Goal: Transaction & Acquisition: Obtain resource

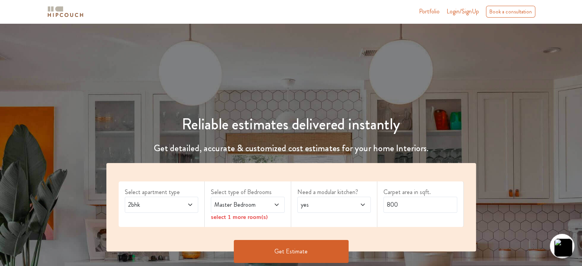
click at [172, 205] on span "2bhk" at bounding box center [152, 204] width 50 height 9
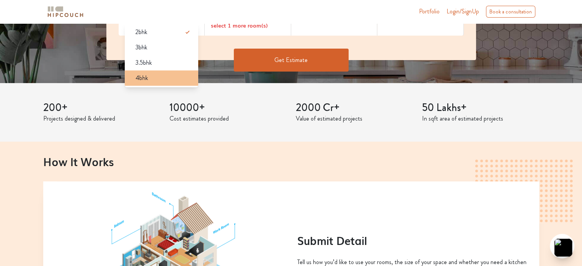
scroll to position [77, 0]
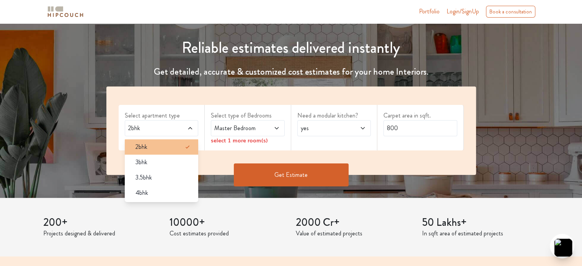
click at [156, 144] on div "2bhk" at bounding box center [163, 146] width 69 height 9
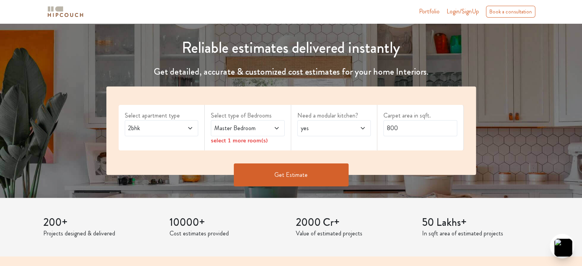
click at [253, 133] on div "Master Bedroom" at bounding box center [248, 128] width 74 height 16
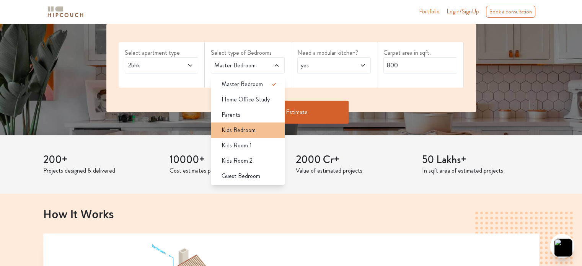
scroll to position [153, 0]
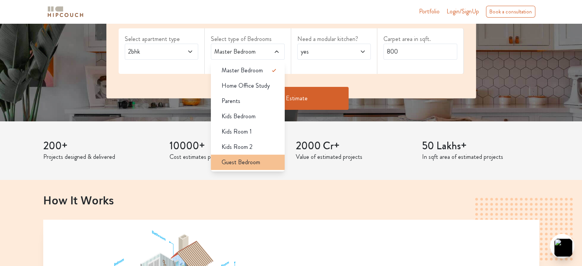
click at [249, 159] on span "Guest Bedroom" at bounding box center [241, 162] width 39 height 9
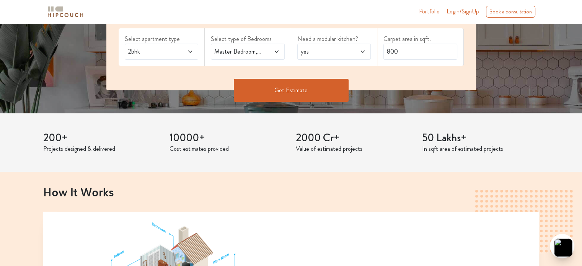
click at [242, 49] on span "Master Bedroom,Guest Bedroom" at bounding box center [238, 51] width 50 height 9
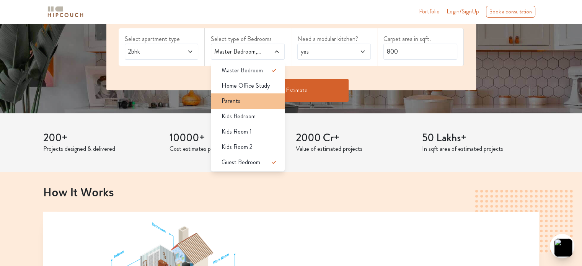
click at [242, 101] on div "Parents" at bounding box center [250, 100] width 69 height 9
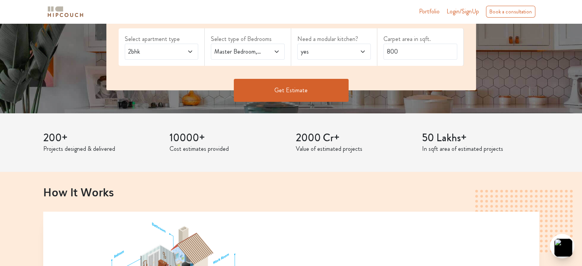
click at [249, 54] on span "Master Bedroom,Parents" at bounding box center [238, 51] width 50 height 9
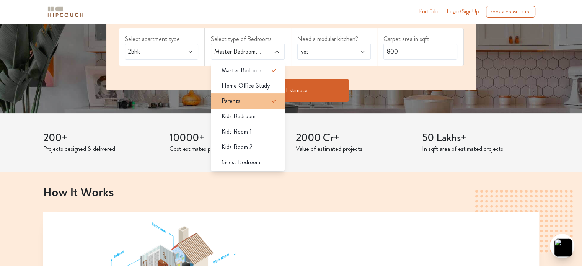
scroll to position [38, 0]
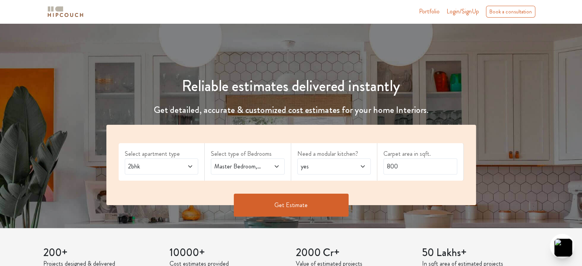
click at [334, 163] on span "yes" at bounding box center [324, 166] width 50 height 9
click at [415, 168] on input "800" at bounding box center [421, 167] width 74 height 16
drag, startPoint x: 397, startPoint y: 164, endPoint x: 393, endPoint y: 164, distance: 4.6
click at [393, 164] on input "800" at bounding box center [421, 167] width 74 height 16
type input "1200"
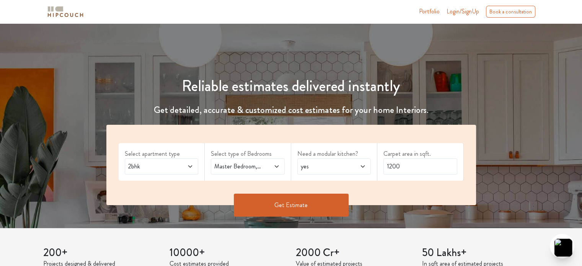
click at [322, 204] on button "Get Estimate" at bounding box center [291, 205] width 115 height 23
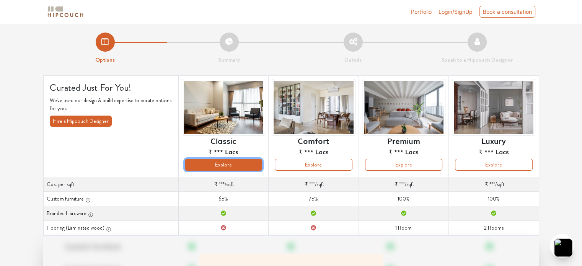
click at [223, 165] on button "Explore" at bounding box center [223, 165] width 77 height 12
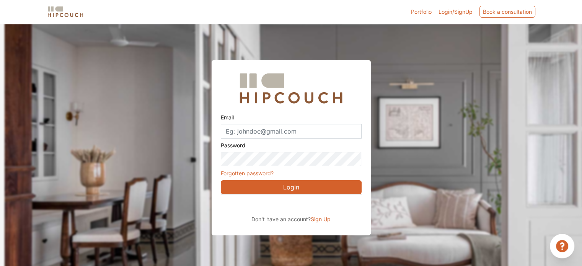
click at [450, 160] on div at bounding box center [296, 156] width 582 height 266
